Goal: Use online tool/utility: Utilize a website feature to perform a specific function

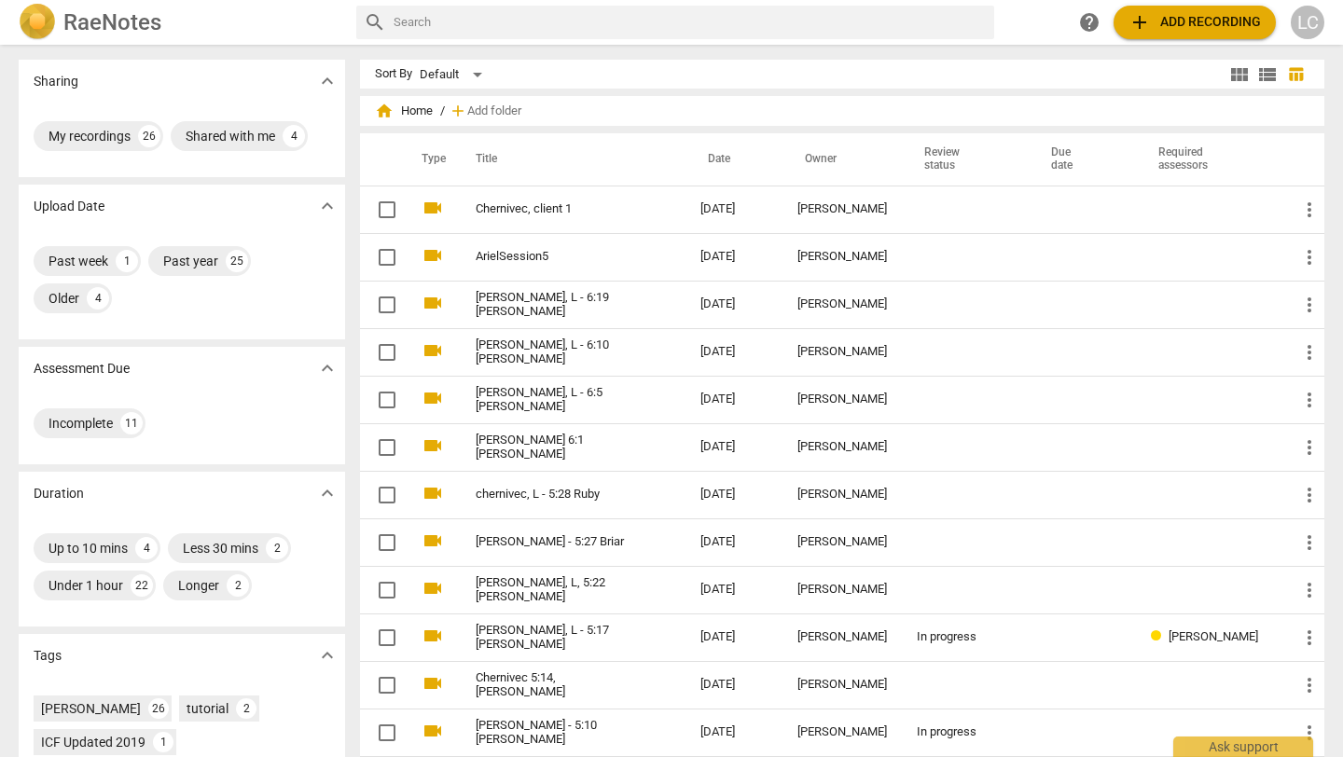
click at [540, 194] on td "Chernivec, client 1" at bounding box center [569, 210] width 232 height 48
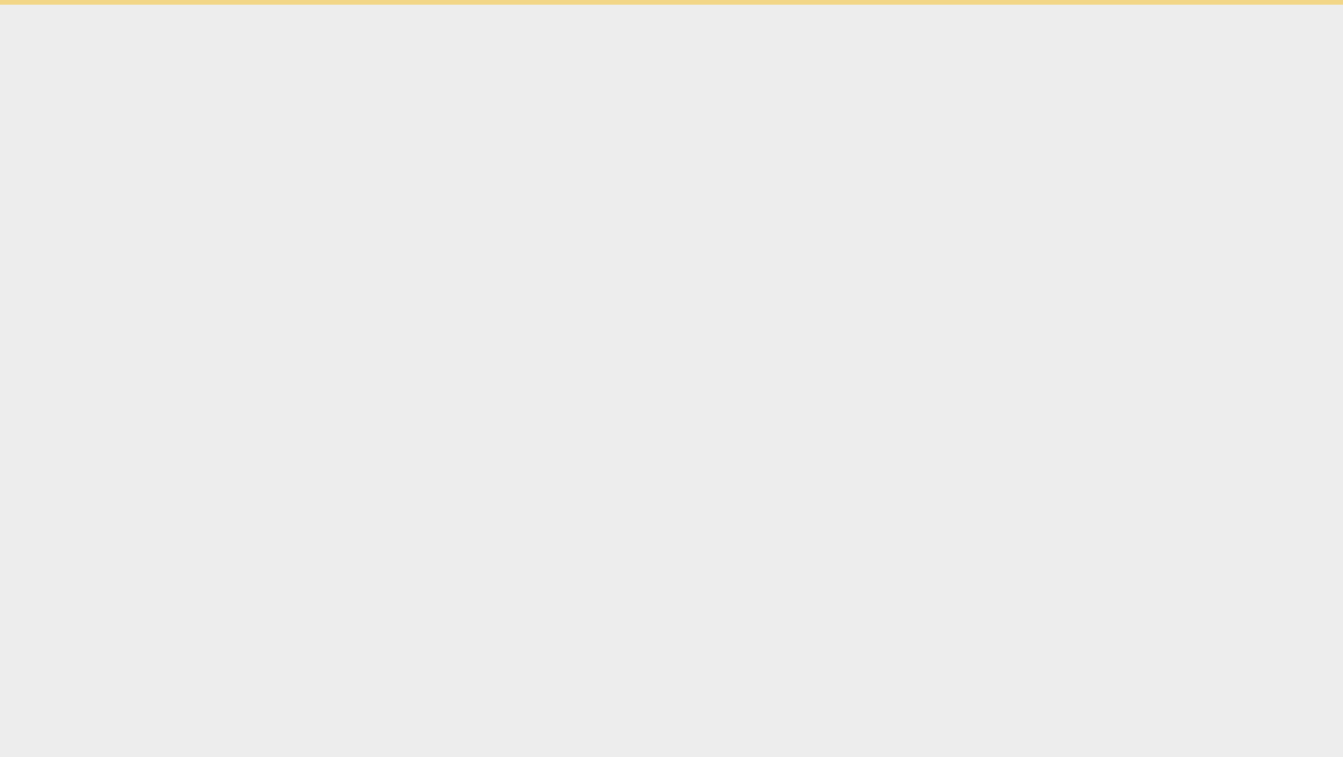
click at [540, 5] on html "Ask support" at bounding box center [671, 2] width 1343 height 5
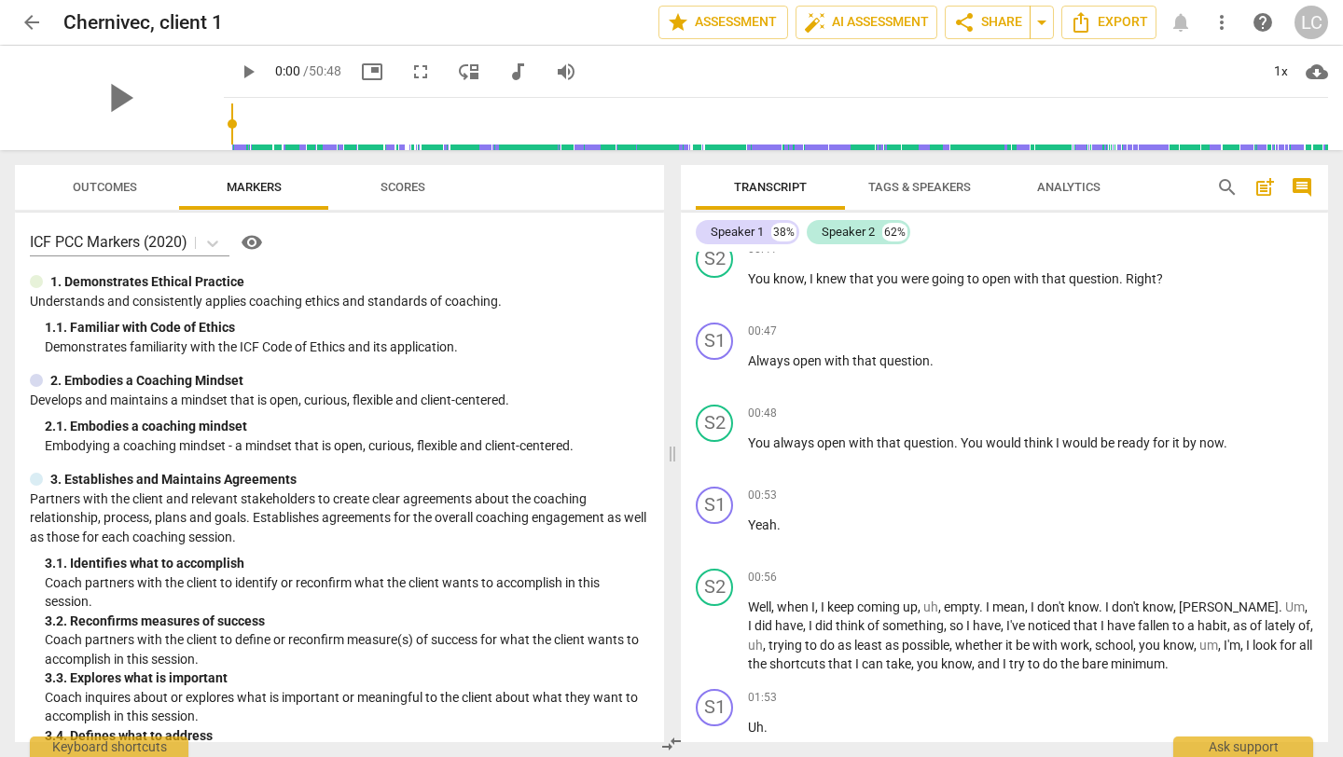
scroll to position [342, 0]
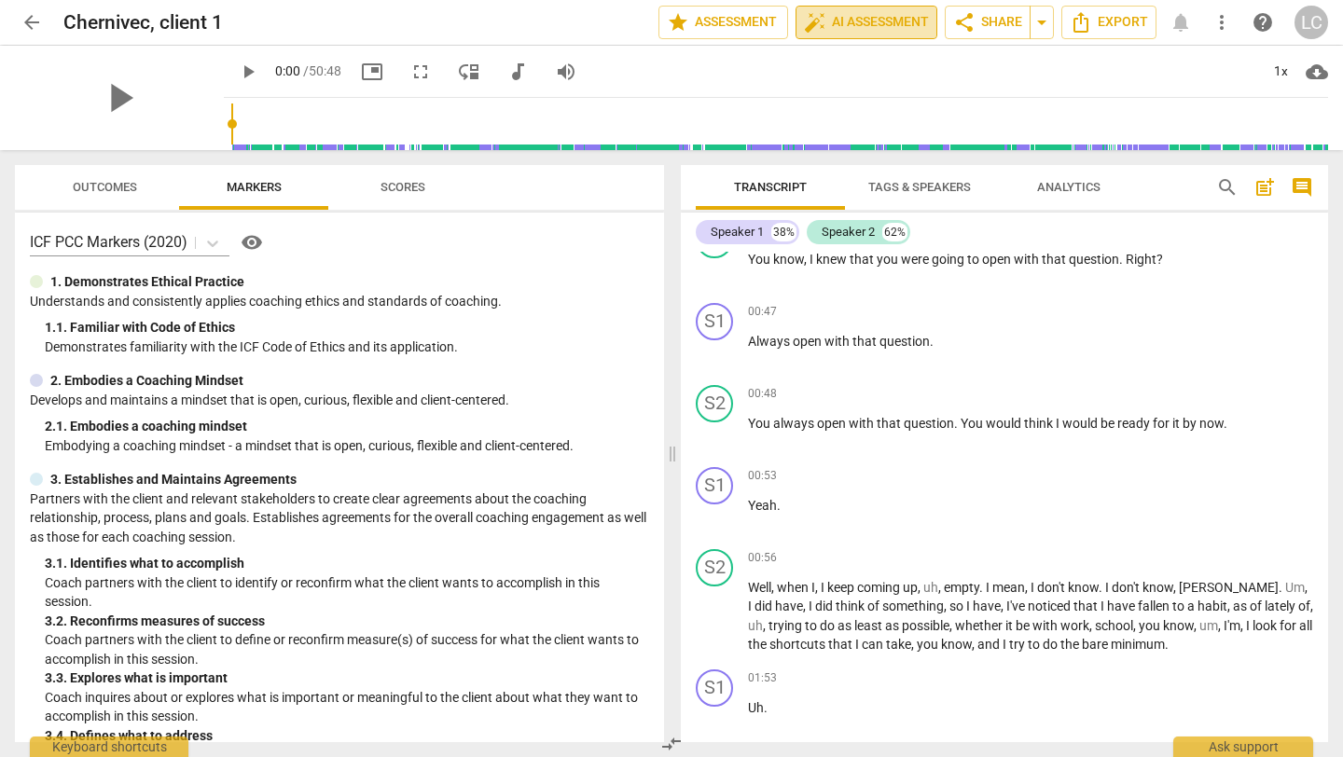
click at [875, 28] on span "auto_fix_high AI Assessment" at bounding box center [866, 22] width 125 height 22
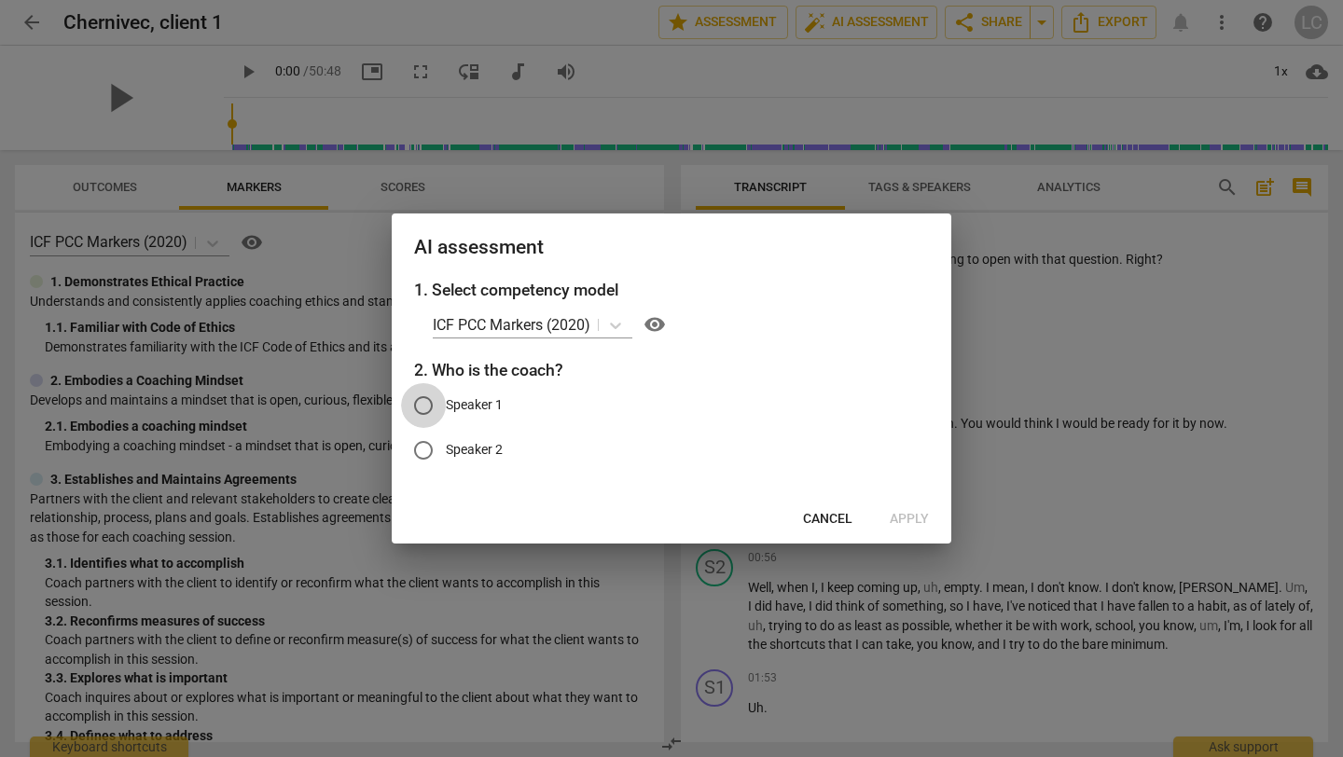
click at [433, 402] on input "Speaker 1" at bounding box center [423, 405] width 45 height 45
radio input "true"
click at [813, 520] on span "Cancel" at bounding box center [827, 519] width 49 height 19
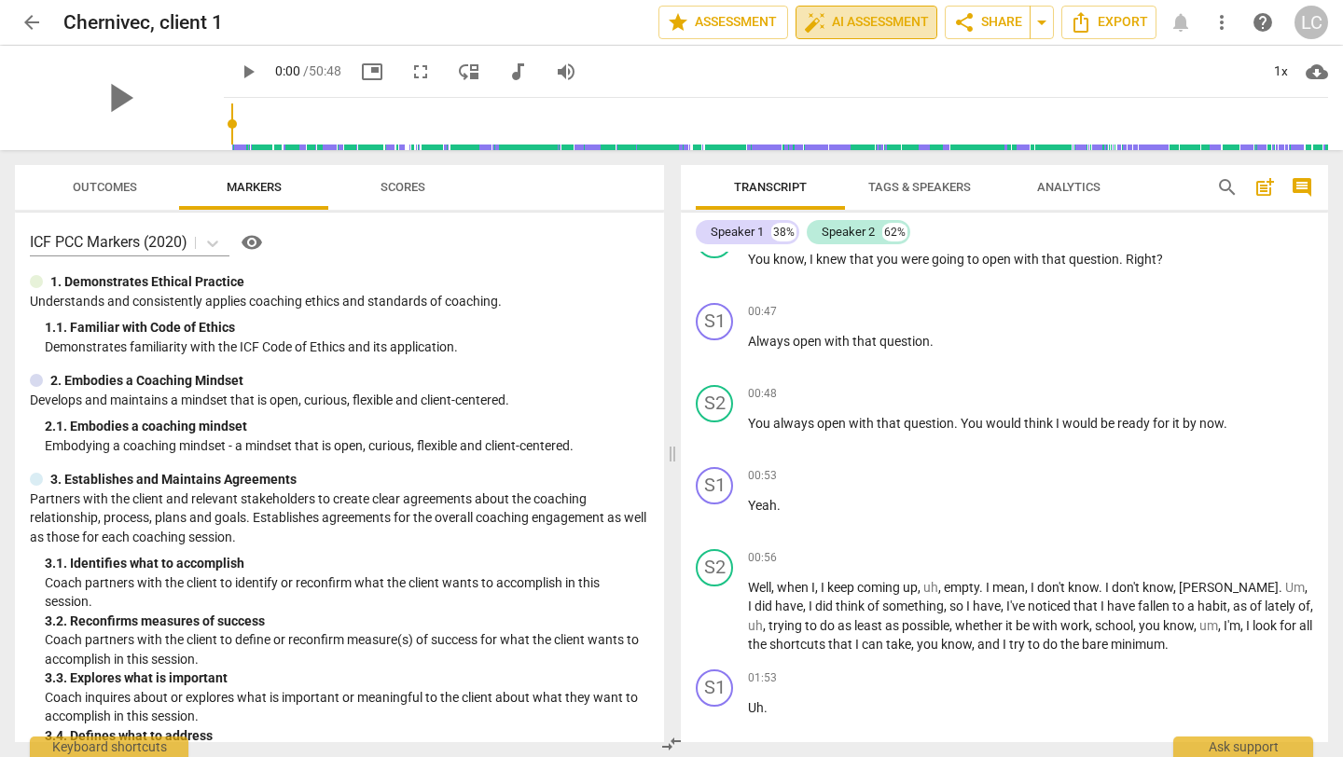
click at [813, 29] on span "auto_fix_high" at bounding box center [815, 22] width 22 height 22
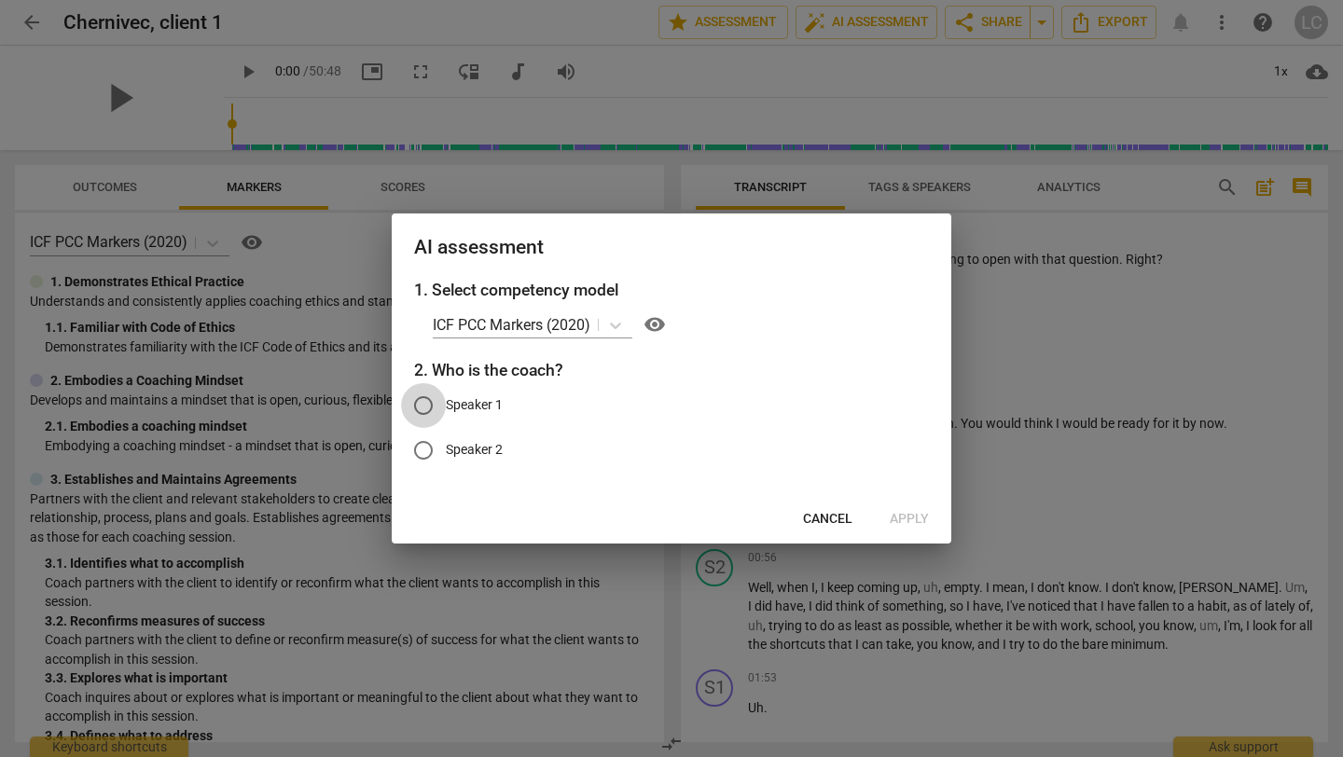
click at [423, 409] on input "Speaker 1" at bounding box center [423, 405] width 45 height 45
radio input "true"
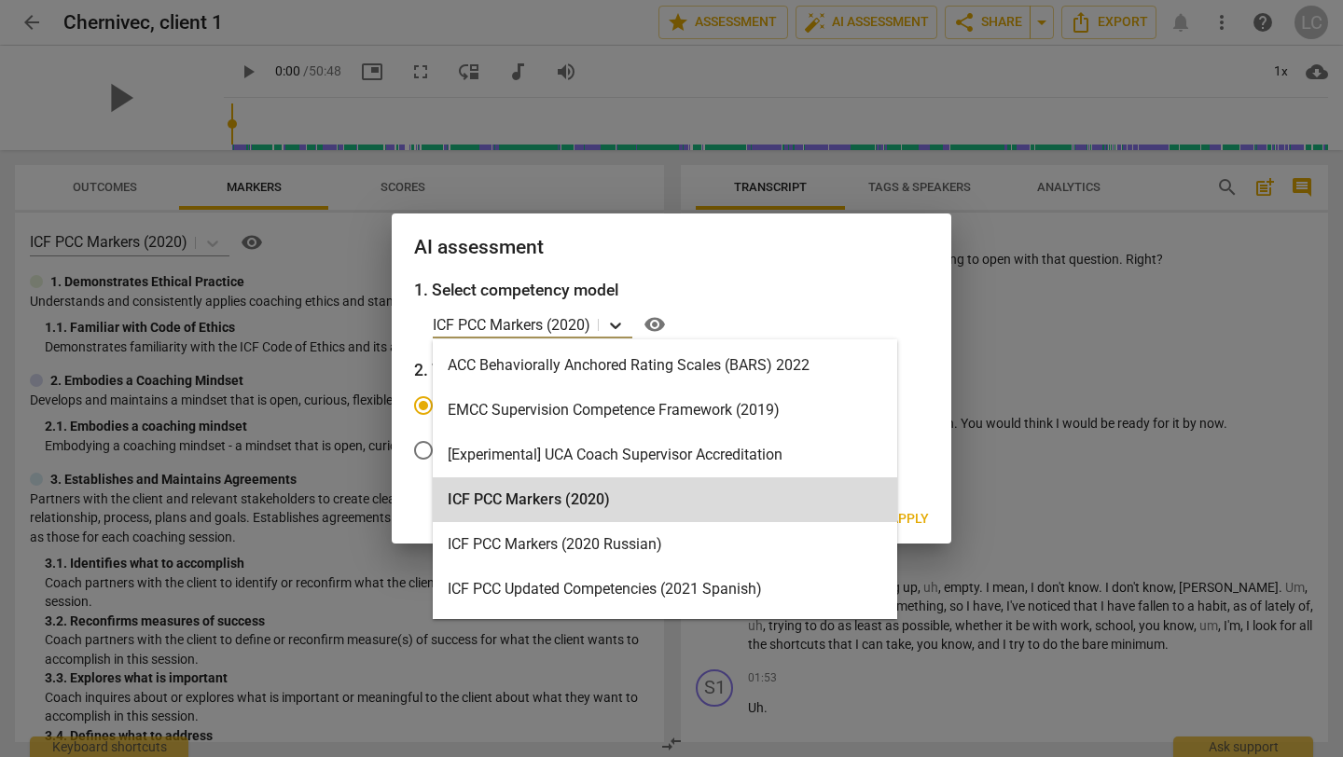
click at [620, 327] on icon at bounding box center [615, 325] width 19 height 19
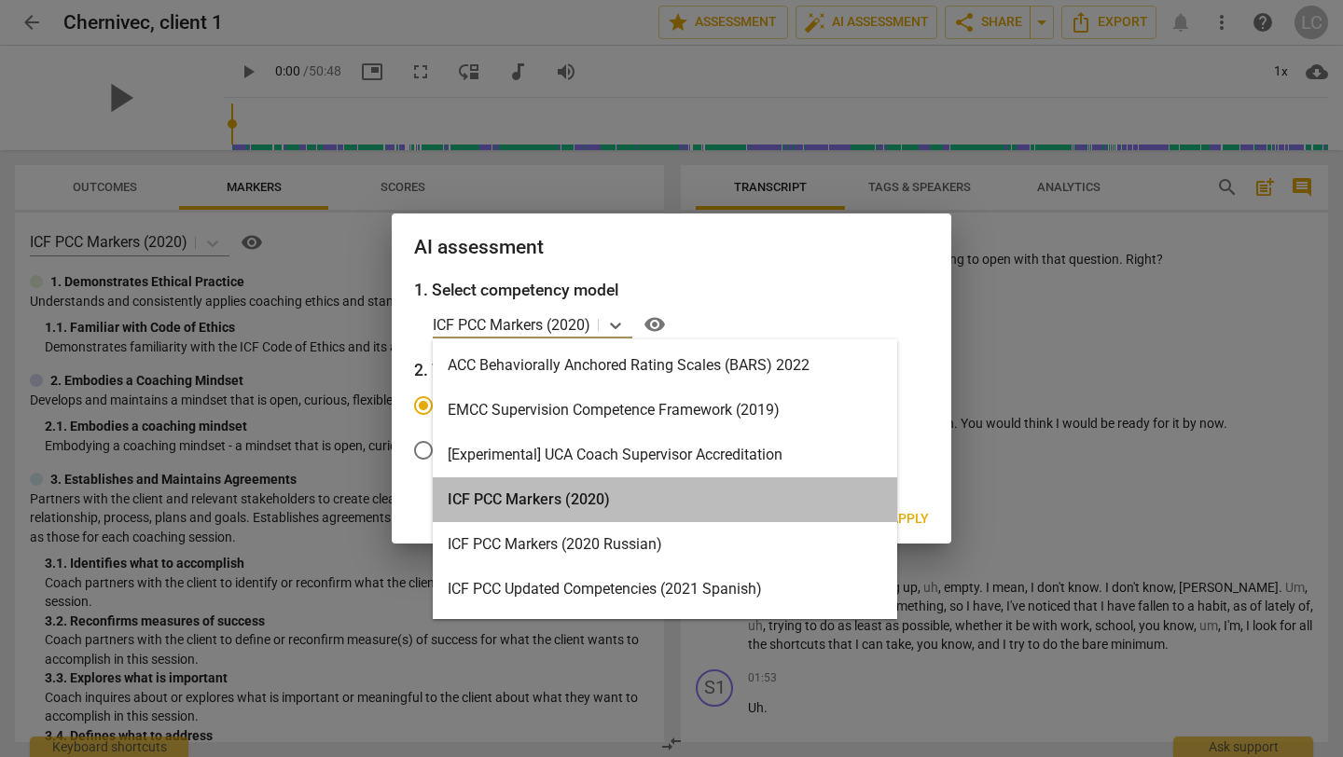
click at [660, 507] on div "ICF PCC Markers (2020)" at bounding box center [665, 499] width 464 height 45
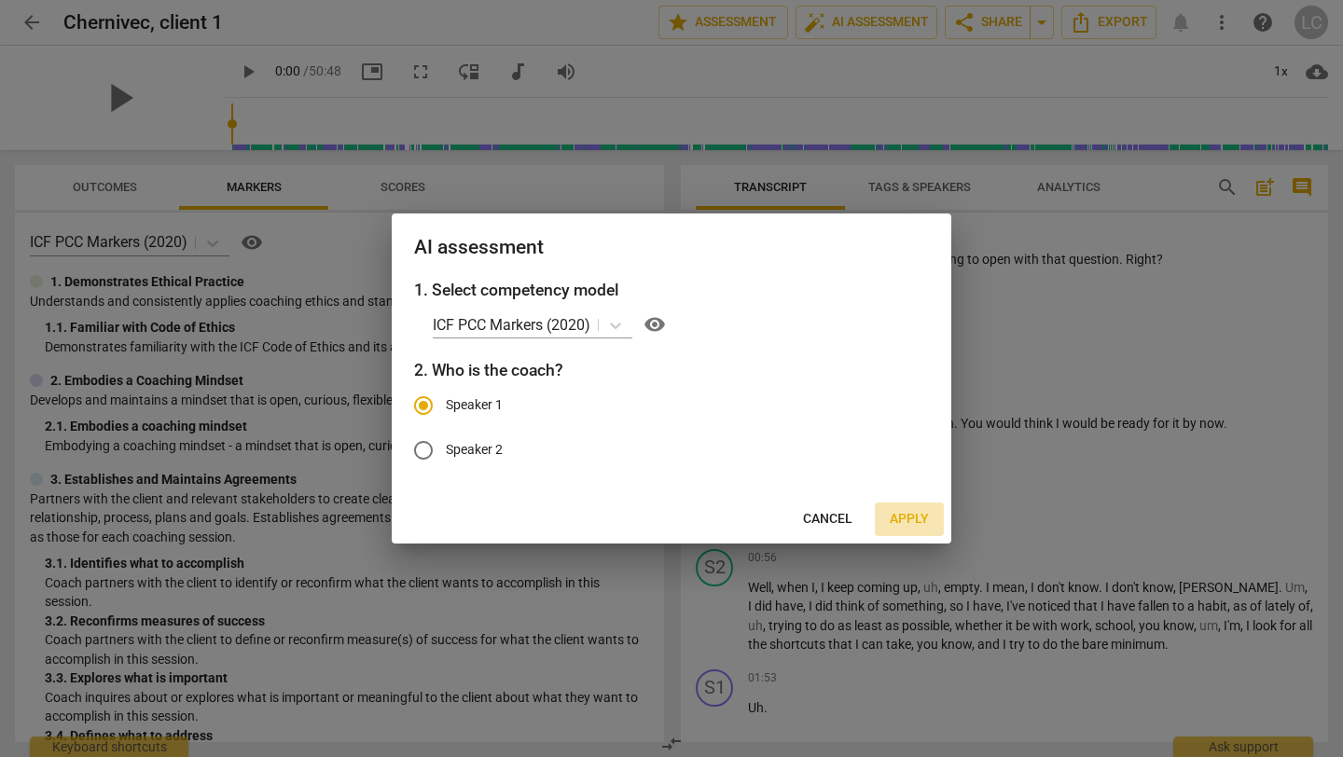
click at [898, 518] on span "Apply" at bounding box center [909, 519] width 39 height 19
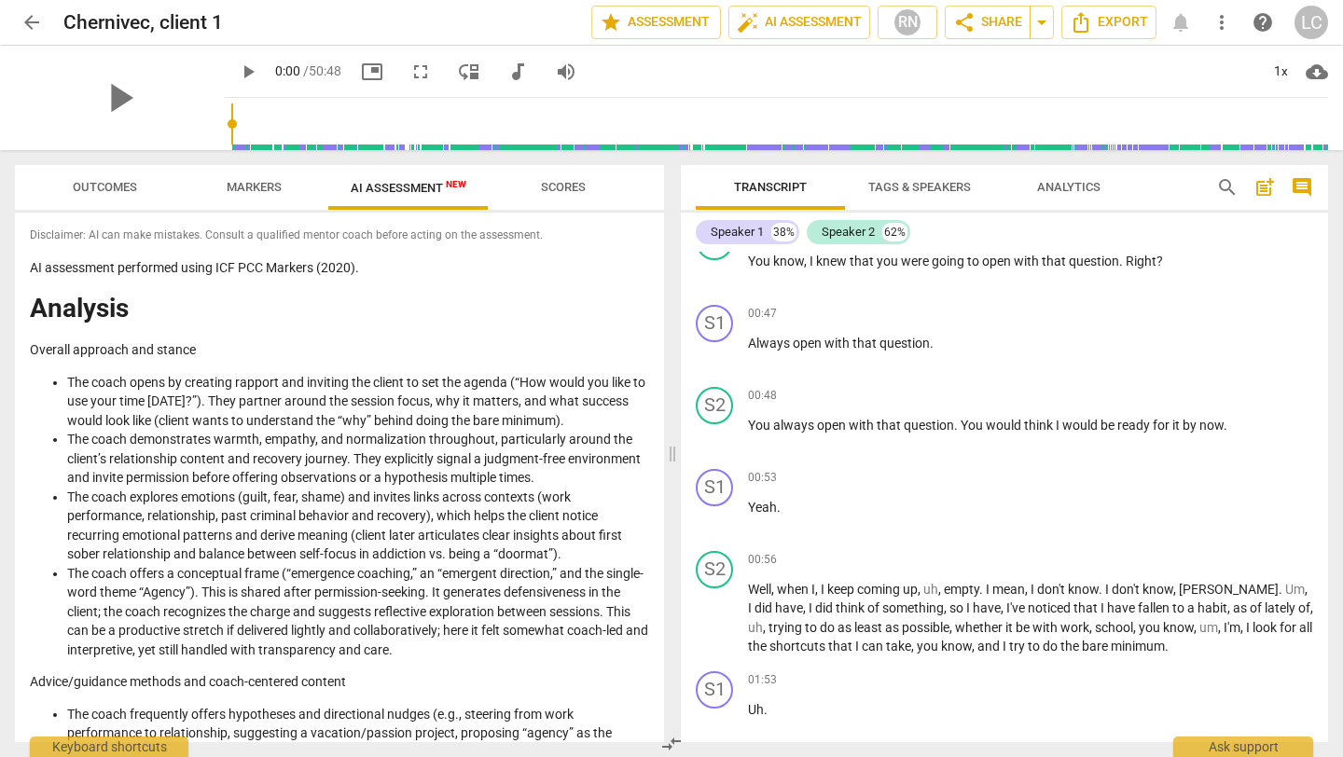
scroll to position [344, 0]
click at [391, 192] on span "AI Assessment New" at bounding box center [409, 188] width 116 height 14
click at [245, 186] on span "Markers" at bounding box center [254, 187] width 55 height 14
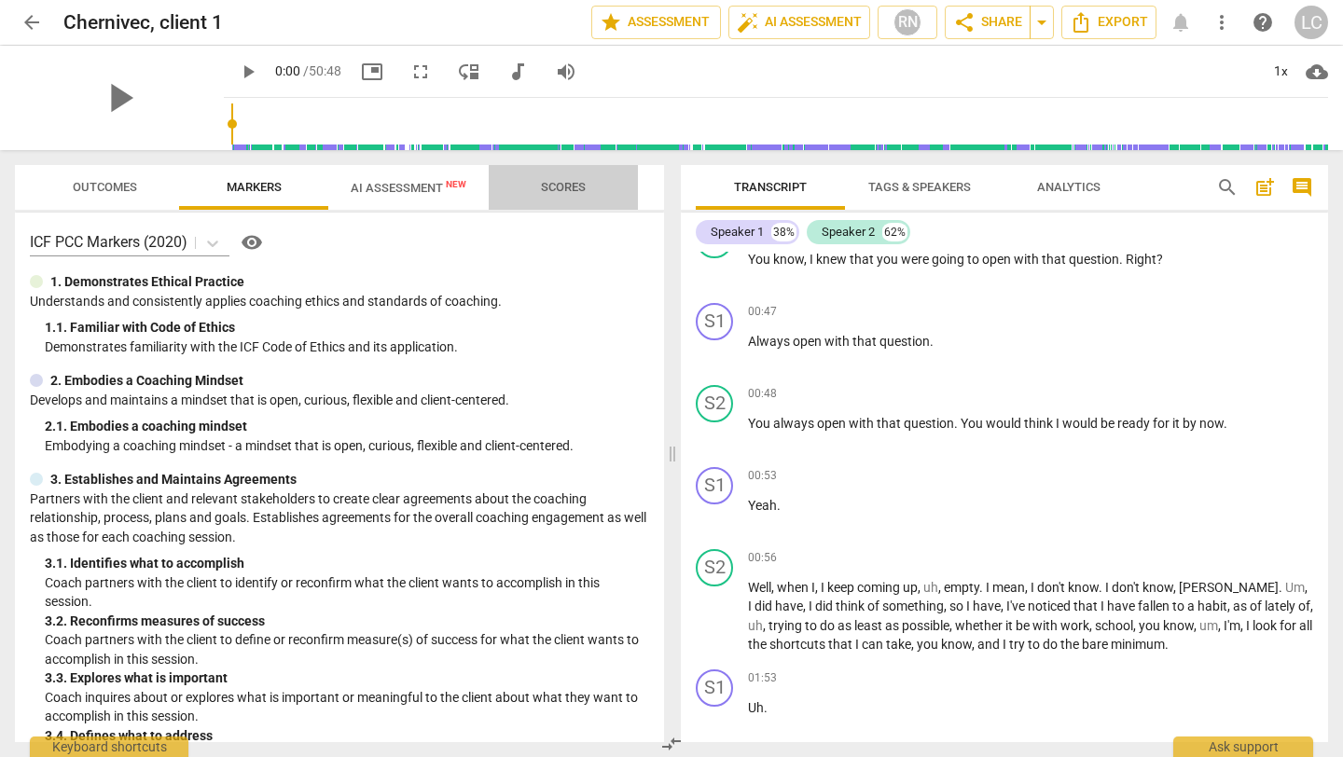
click at [557, 176] on span "Scores" at bounding box center [563, 187] width 90 height 25
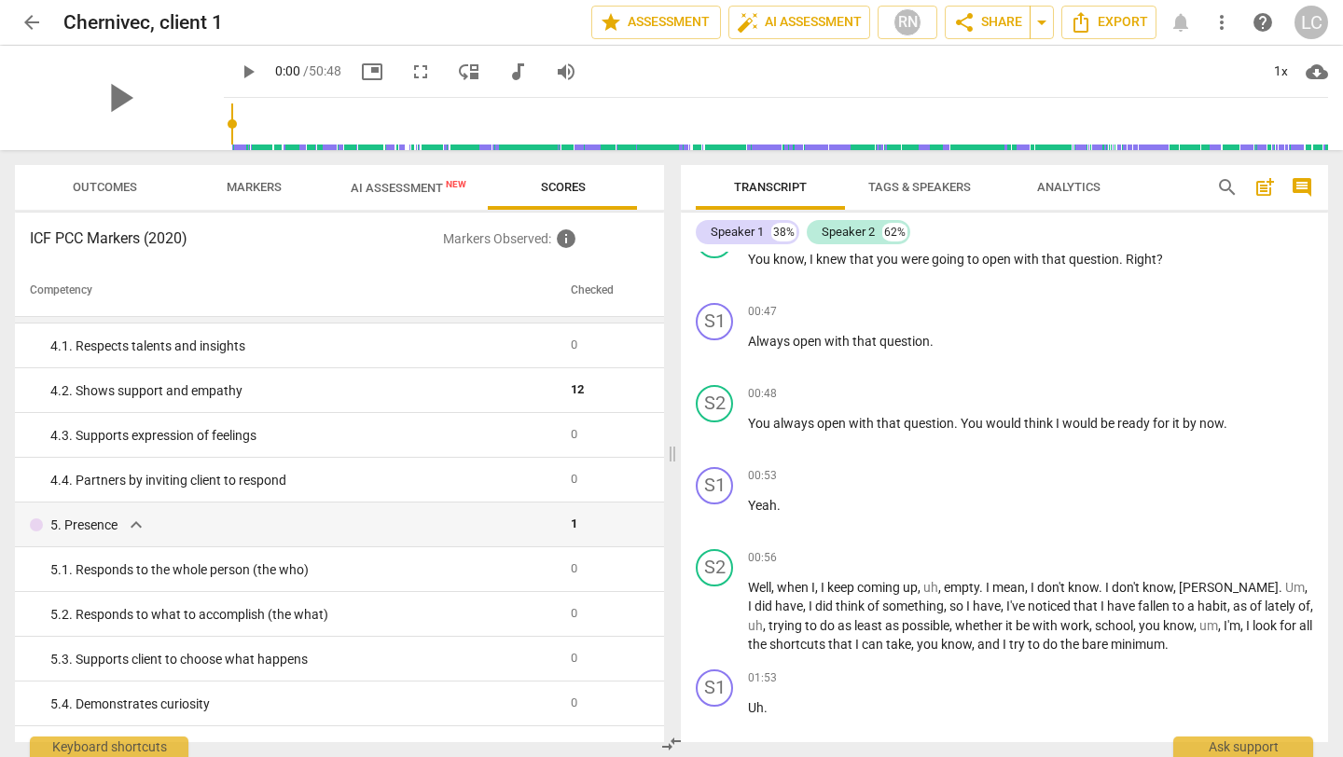
scroll to position [1077, 0]
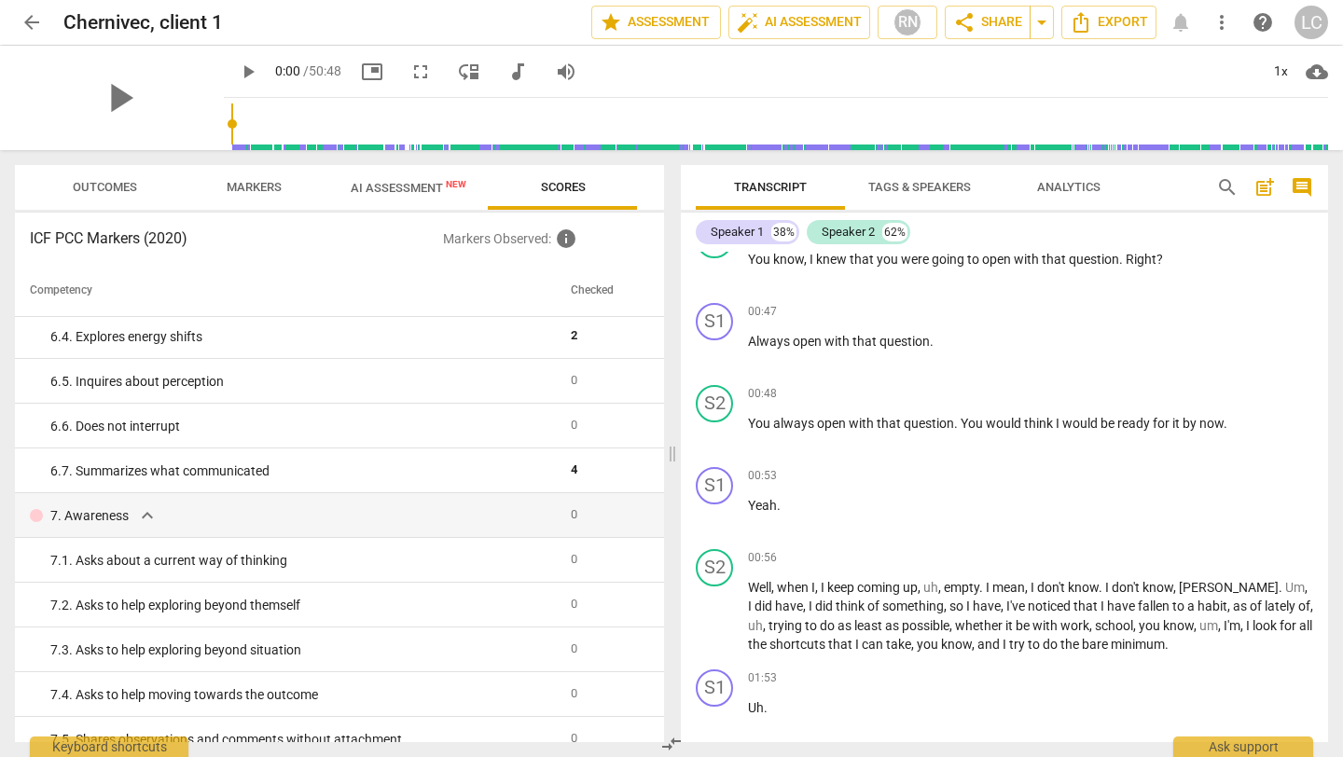
click at [131, 182] on span "Outcomes" at bounding box center [105, 187] width 64 height 14
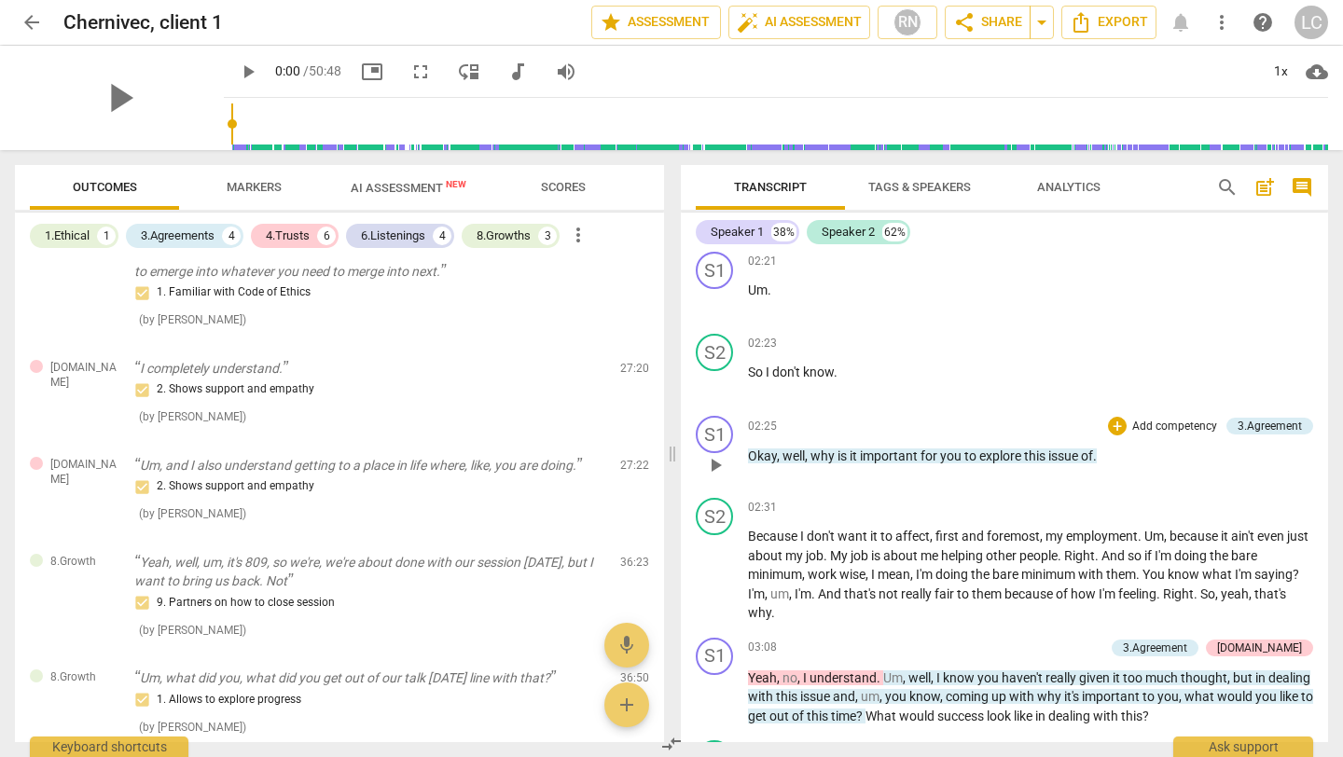
scroll to position [1300, 0]
